Goal: Navigation & Orientation: Understand site structure

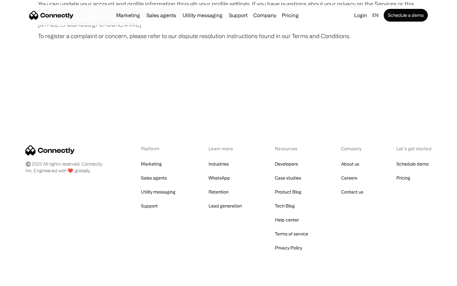
scroll to position [3699, 0]
